Goal: Download file/media

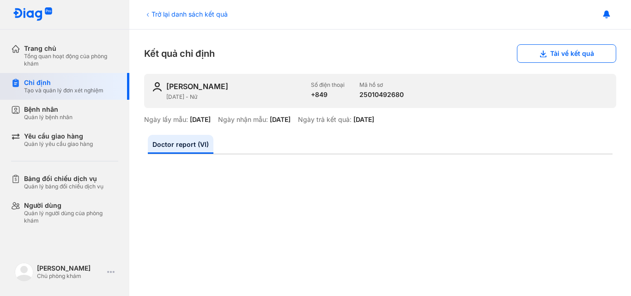
click at [67, 94] on div "Tạo và quản lý đơn xét nghiệm" at bounding box center [63, 90] width 79 height 7
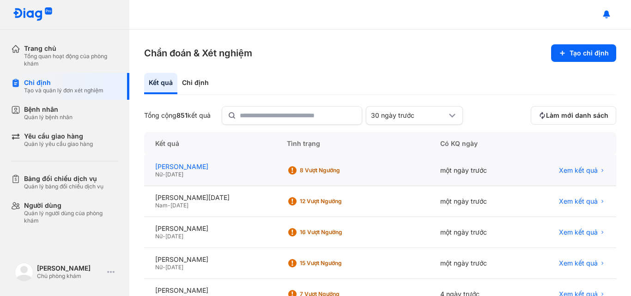
click at [207, 164] on div "[PERSON_NAME]" at bounding box center [210, 167] width 110 height 8
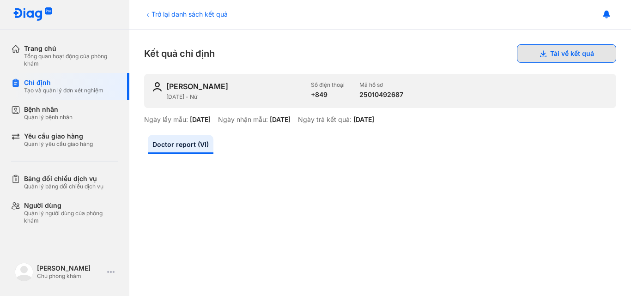
click at [560, 54] on button "Tải về kết quả" at bounding box center [566, 53] width 99 height 18
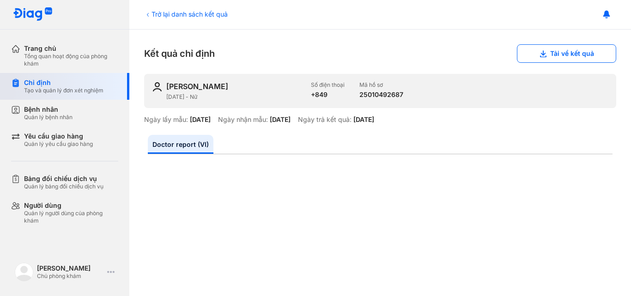
click at [77, 90] on div "Tạo và quản lý đơn xét nghiệm" at bounding box center [63, 90] width 79 height 7
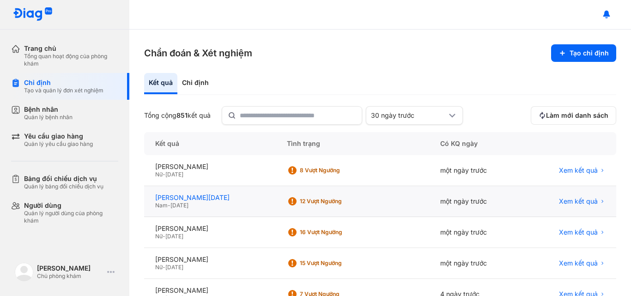
click at [201, 198] on div "[PERSON_NAME][DATE]" at bounding box center [210, 198] width 110 height 8
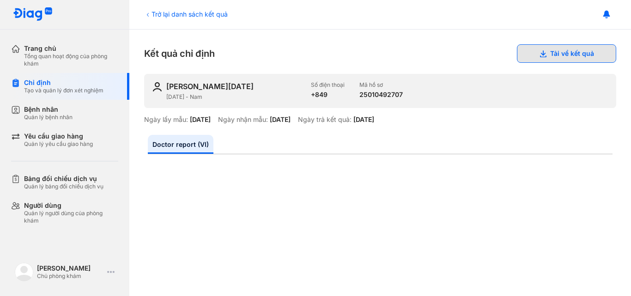
click at [556, 55] on button "Tải về kết quả" at bounding box center [566, 53] width 99 height 18
